Goal: Use online tool/utility: Utilize a website feature to perform a specific function

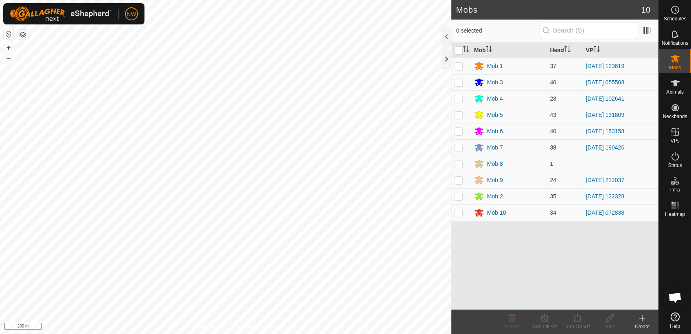
click at [459, 148] on p-checkbox at bounding box center [459, 147] width 8 height 7
checkbox input "true"
click at [577, 319] on icon at bounding box center [577, 318] width 10 height 10
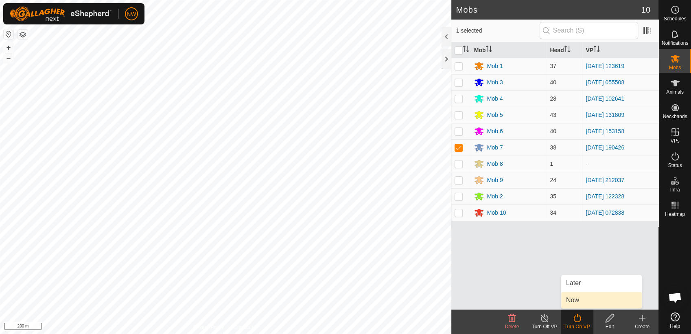
click at [583, 297] on link "Now" at bounding box center [601, 300] width 81 height 16
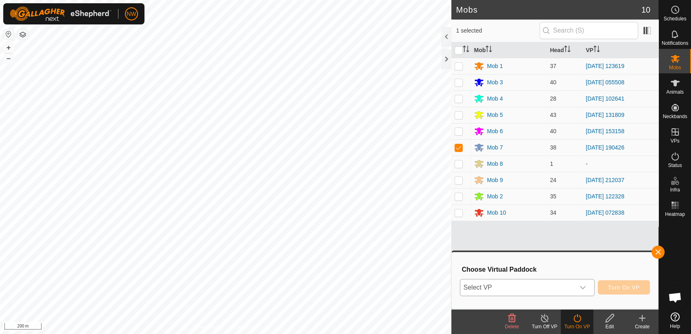
click at [583, 285] on icon "dropdown trigger" at bounding box center [582, 287] width 7 height 7
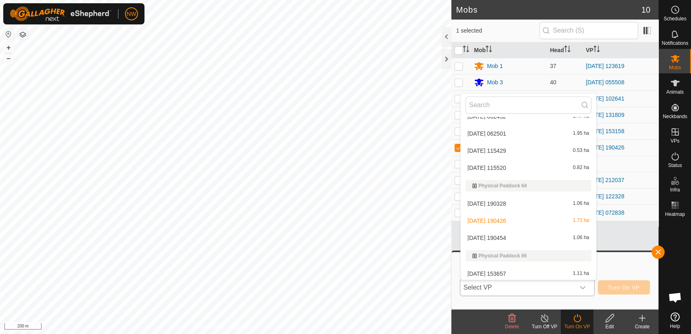
scroll to position [7221, 0]
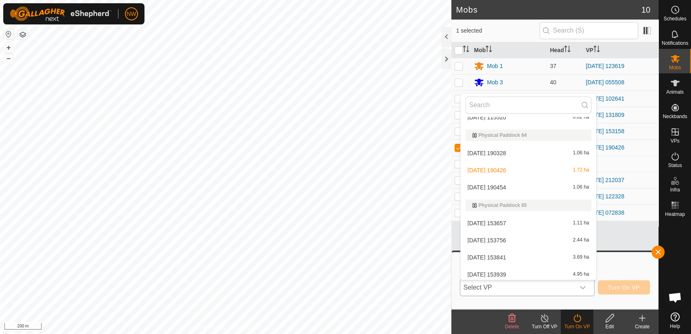
click at [491, 186] on li "[DATE] 190454 1.06 ha" at bounding box center [528, 187] width 135 height 16
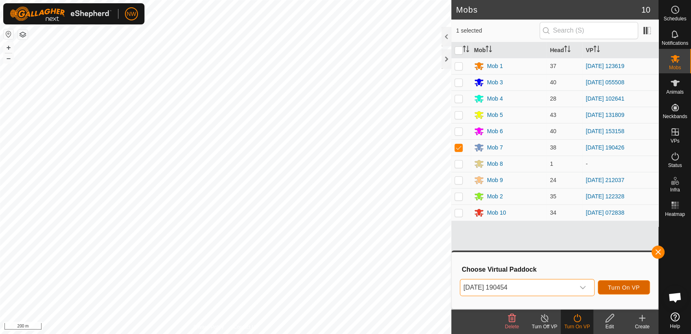
click at [632, 284] on span "Turn On VP" at bounding box center [624, 287] width 32 height 7
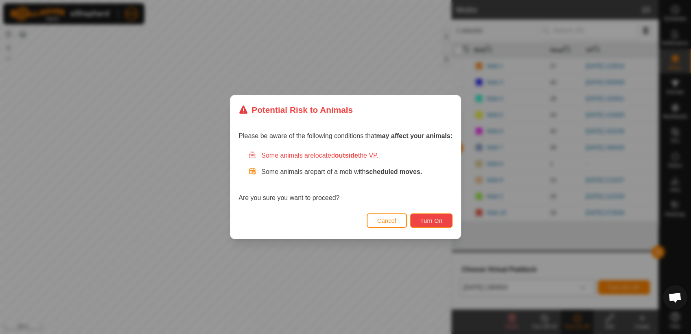
click at [427, 217] on span "Turn On" at bounding box center [431, 220] width 22 height 7
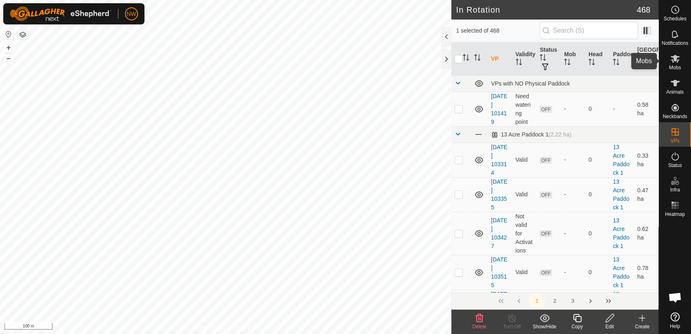
click at [677, 62] on icon at bounding box center [675, 59] width 10 height 10
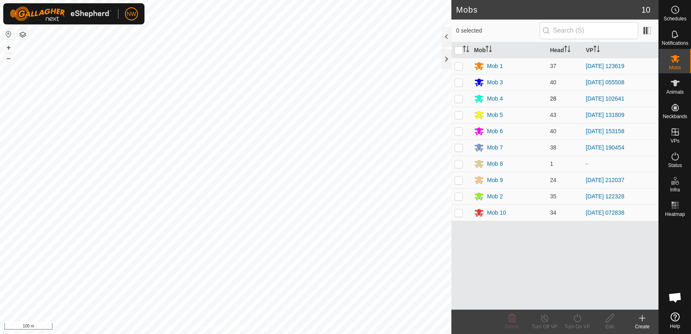
click at [457, 96] on p-checkbox at bounding box center [459, 98] width 8 height 7
checkbox input "true"
click at [545, 318] on icon at bounding box center [545, 318] width 10 height 10
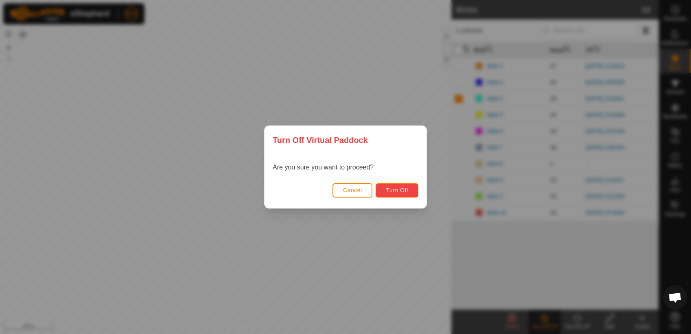
click at [397, 190] on span "Turn Off" at bounding box center [397, 190] width 22 height 7
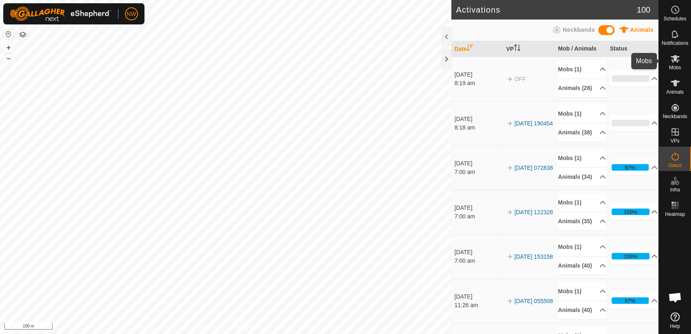
click at [673, 61] on icon at bounding box center [675, 59] width 10 height 10
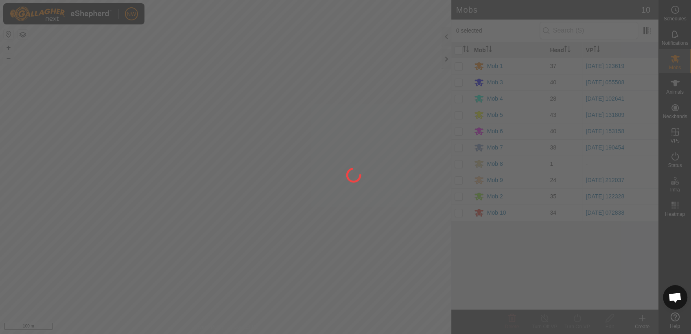
click at [454, 98] on div at bounding box center [345, 167] width 691 height 334
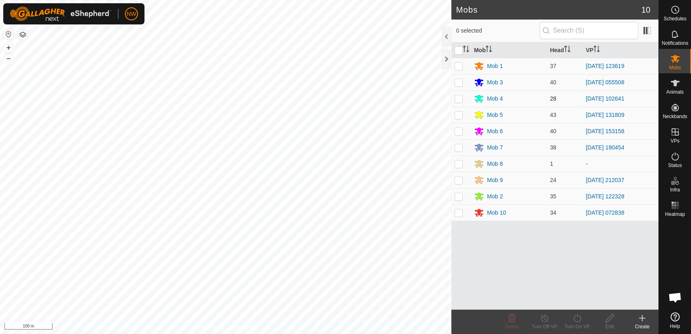
click at [456, 98] on p-checkbox at bounding box center [459, 98] width 8 height 7
checkbox input "true"
click at [579, 315] on icon at bounding box center [577, 318] width 10 height 10
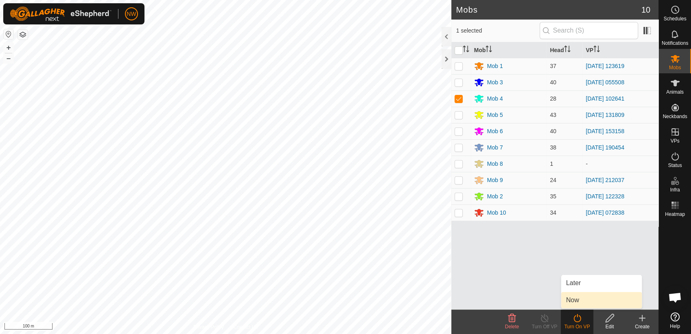
click at [577, 299] on link "Now" at bounding box center [601, 300] width 81 height 16
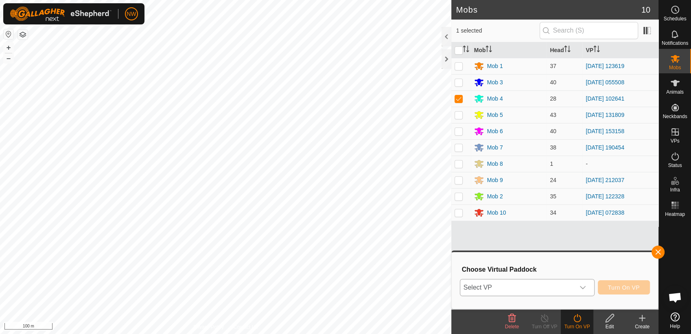
click at [584, 288] on icon "dropdown trigger" at bounding box center [583, 287] width 6 height 3
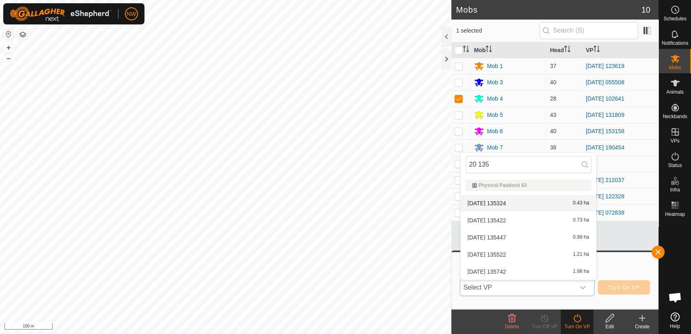
type input "20 135"
click at [487, 200] on li "[DATE] 135324 0.43 ha" at bounding box center [528, 203] width 135 height 16
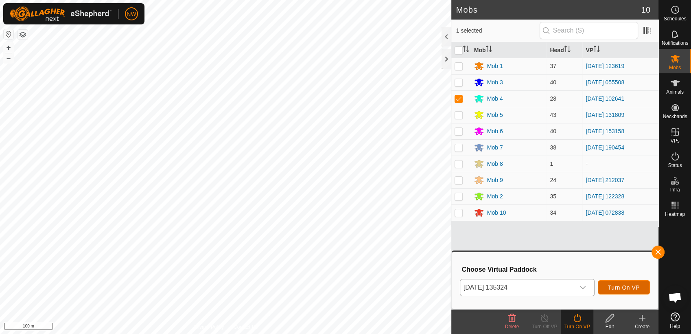
click at [618, 287] on span "Turn On VP" at bounding box center [624, 287] width 32 height 7
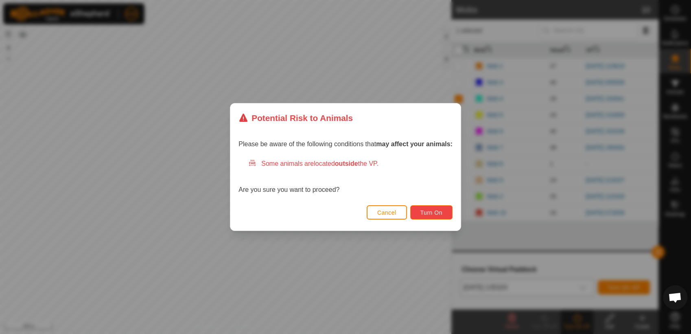
click at [430, 211] on span "Turn On" at bounding box center [431, 212] width 22 height 7
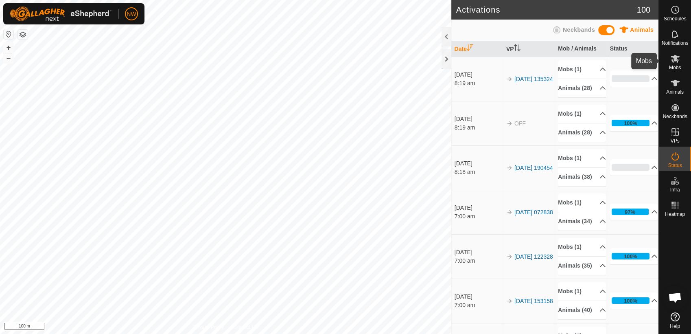
click at [675, 60] on icon at bounding box center [675, 59] width 10 height 10
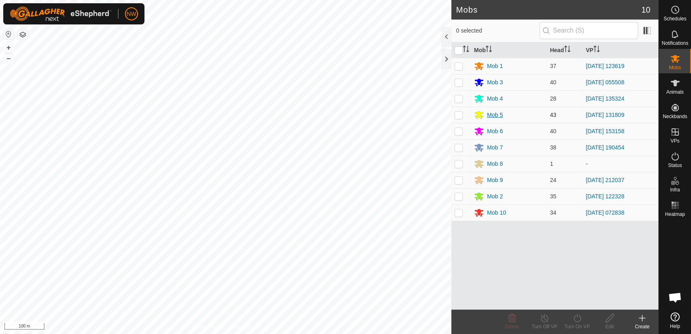
drag, startPoint x: 459, startPoint y: 64, endPoint x: 486, endPoint y: 119, distance: 61.0
click at [459, 65] on p-checkbox at bounding box center [459, 66] width 8 height 7
checkbox input "true"
click at [577, 317] on icon at bounding box center [577, 318] width 10 height 10
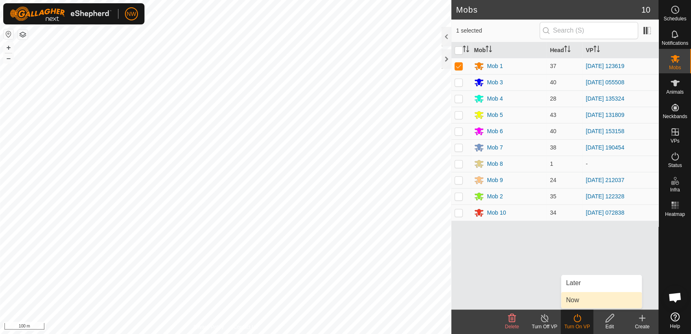
click at [577, 300] on link "Now" at bounding box center [601, 300] width 81 height 16
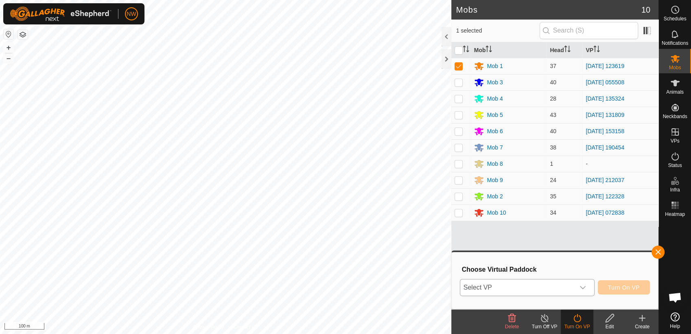
click at [583, 286] on icon "dropdown trigger" at bounding box center [583, 287] width 6 height 3
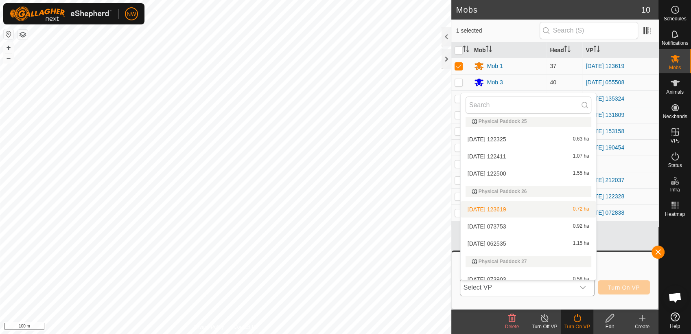
scroll to position [4330, 0]
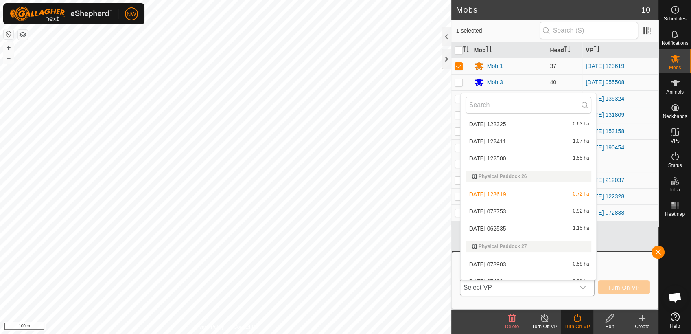
click at [493, 224] on li "[DATE] 062535 1.15 ha" at bounding box center [528, 228] width 135 height 16
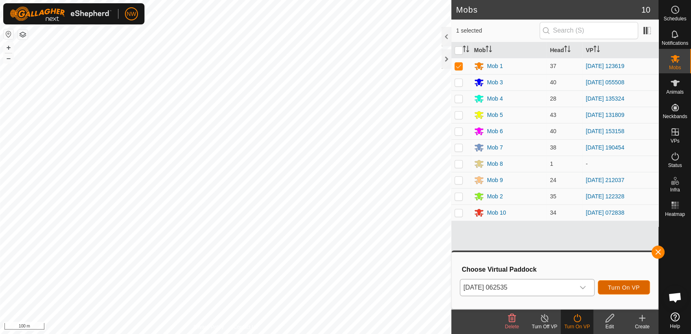
click at [621, 286] on span "Turn On VP" at bounding box center [624, 287] width 32 height 7
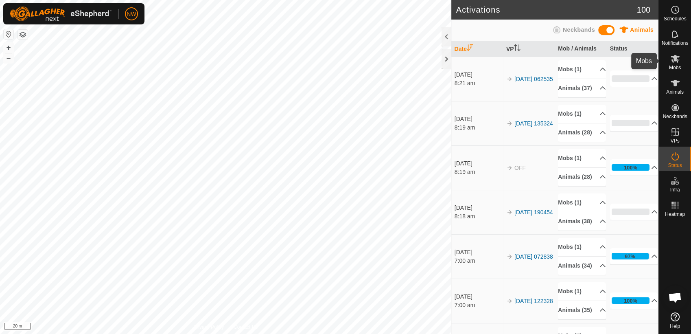
click at [676, 61] on icon at bounding box center [675, 59] width 9 height 8
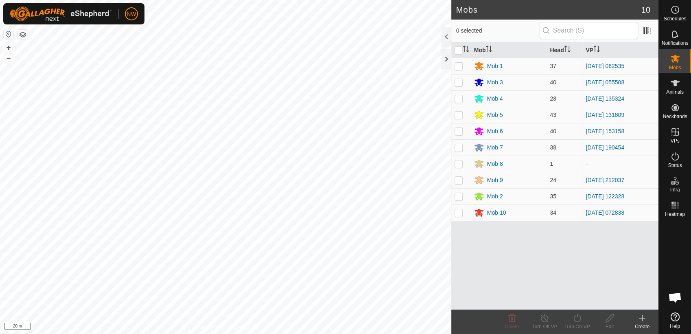
click at [457, 80] on p-checkbox at bounding box center [459, 82] width 8 height 7
checkbox input "true"
click at [577, 317] on icon at bounding box center [576, 318] width 7 height 8
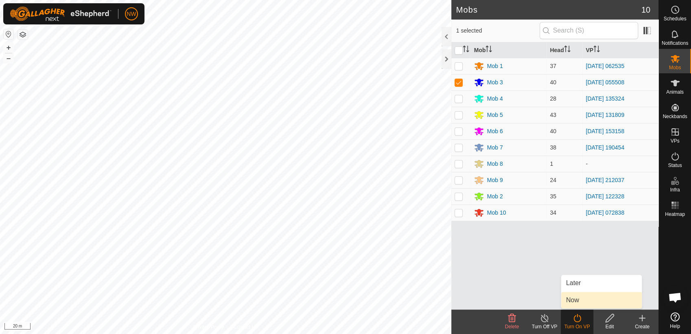
click at [574, 297] on link "Now" at bounding box center [601, 300] width 81 height 16
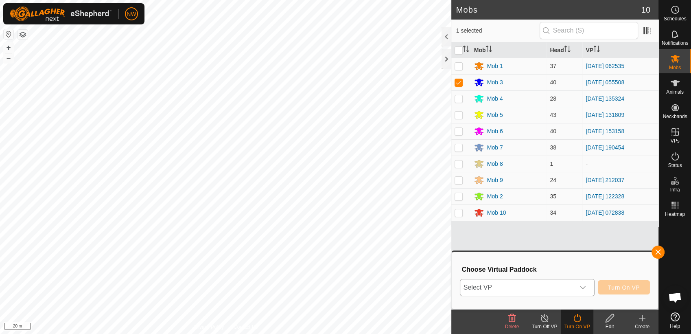
click at [583, 285] on icon "dropdown trigger" at bounding box center [582, 287] width 7 height 7
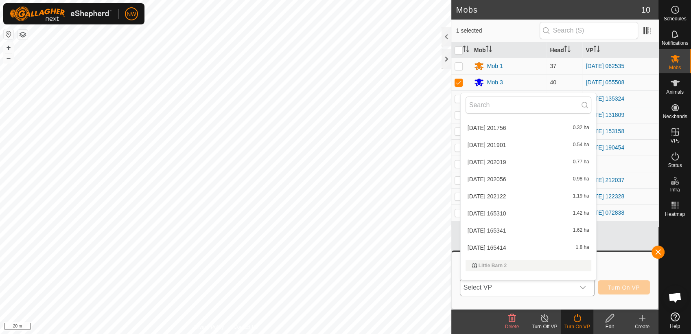
scroll to position [1449, 0]
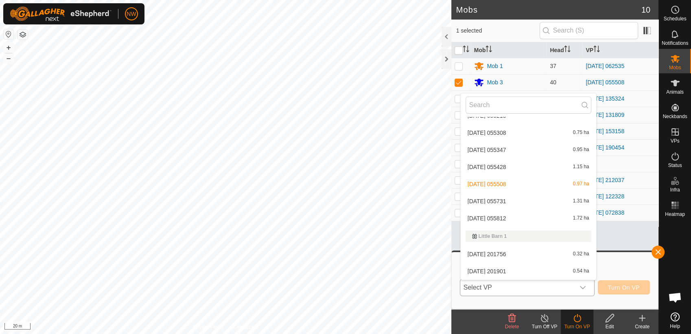
click at [500, 196] on li "[DATE] 055731 1.31 ha" at bounding box center [528, 201] width 135 height 16
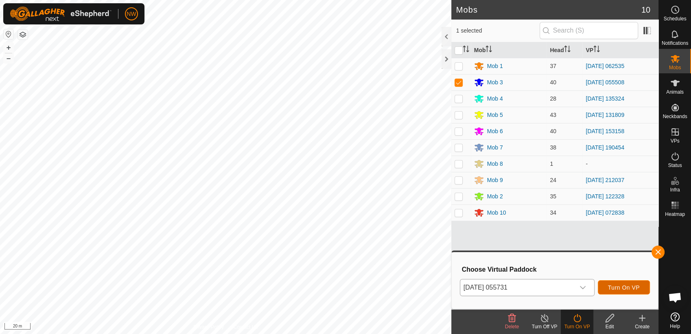
click at [618, 286] on span "Turn On VP" at bounding box center [624, 287] width 32 height 7
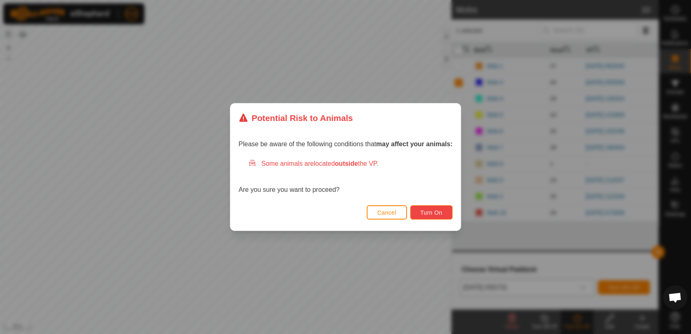
click at [424, 208] on button "Turn On" at bounding box center [431, 212] width 42 height 14
